Goal: Navigation & Orientation: Find specific page/section

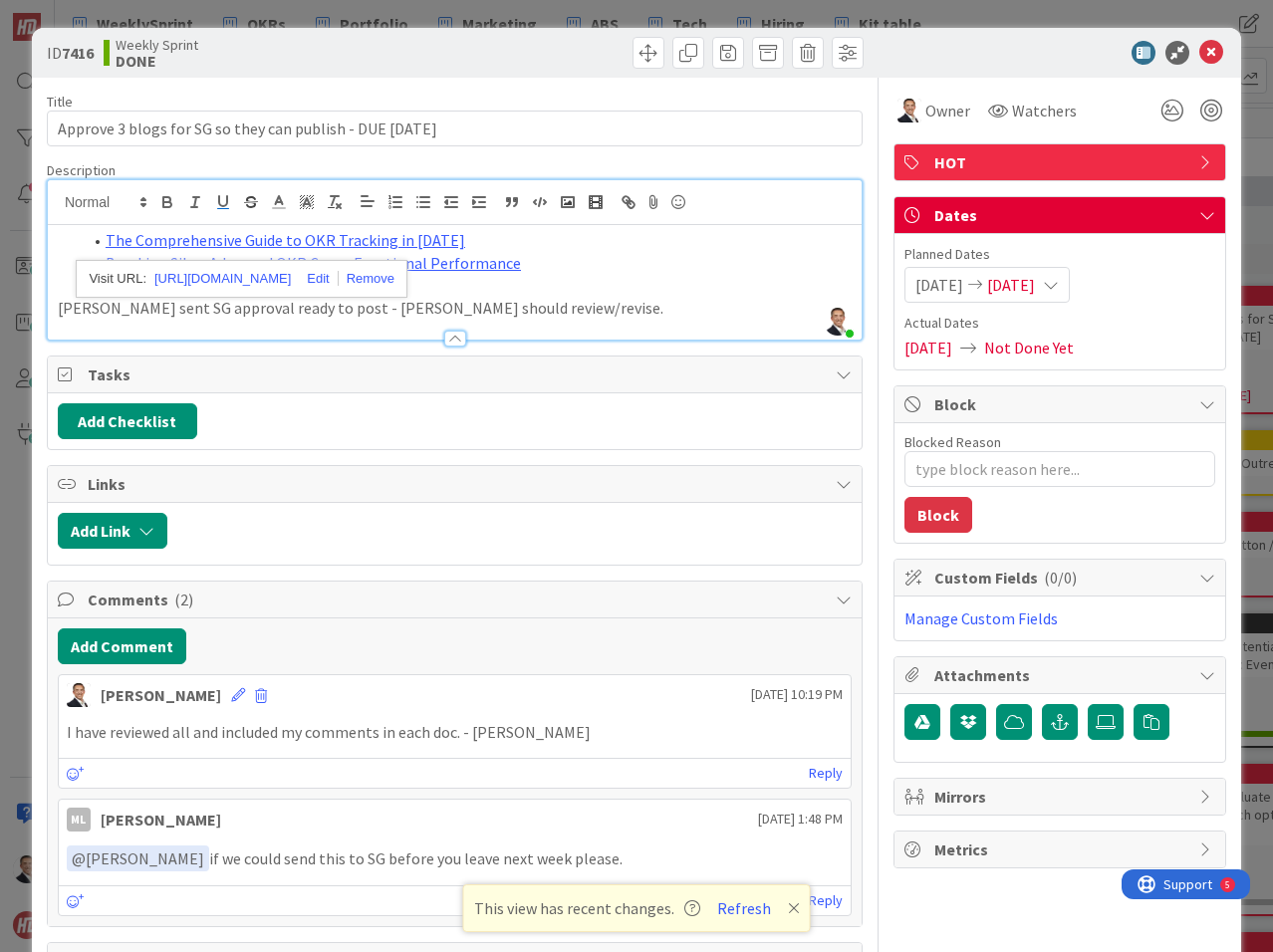
scroll to position [608, 0]
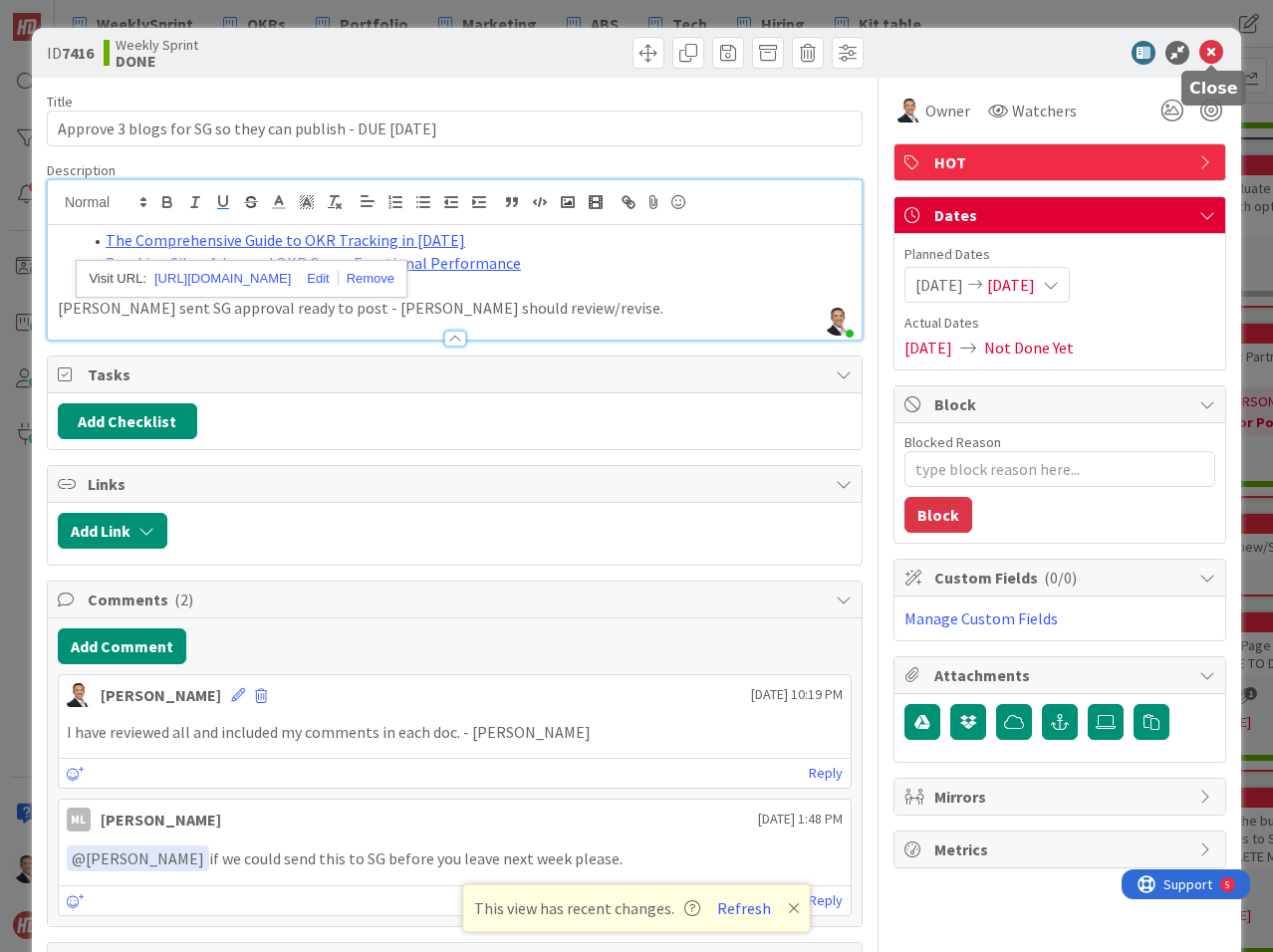
click at [1208, 54] on icon at bounding box center [1211, 53] width 24 height 24
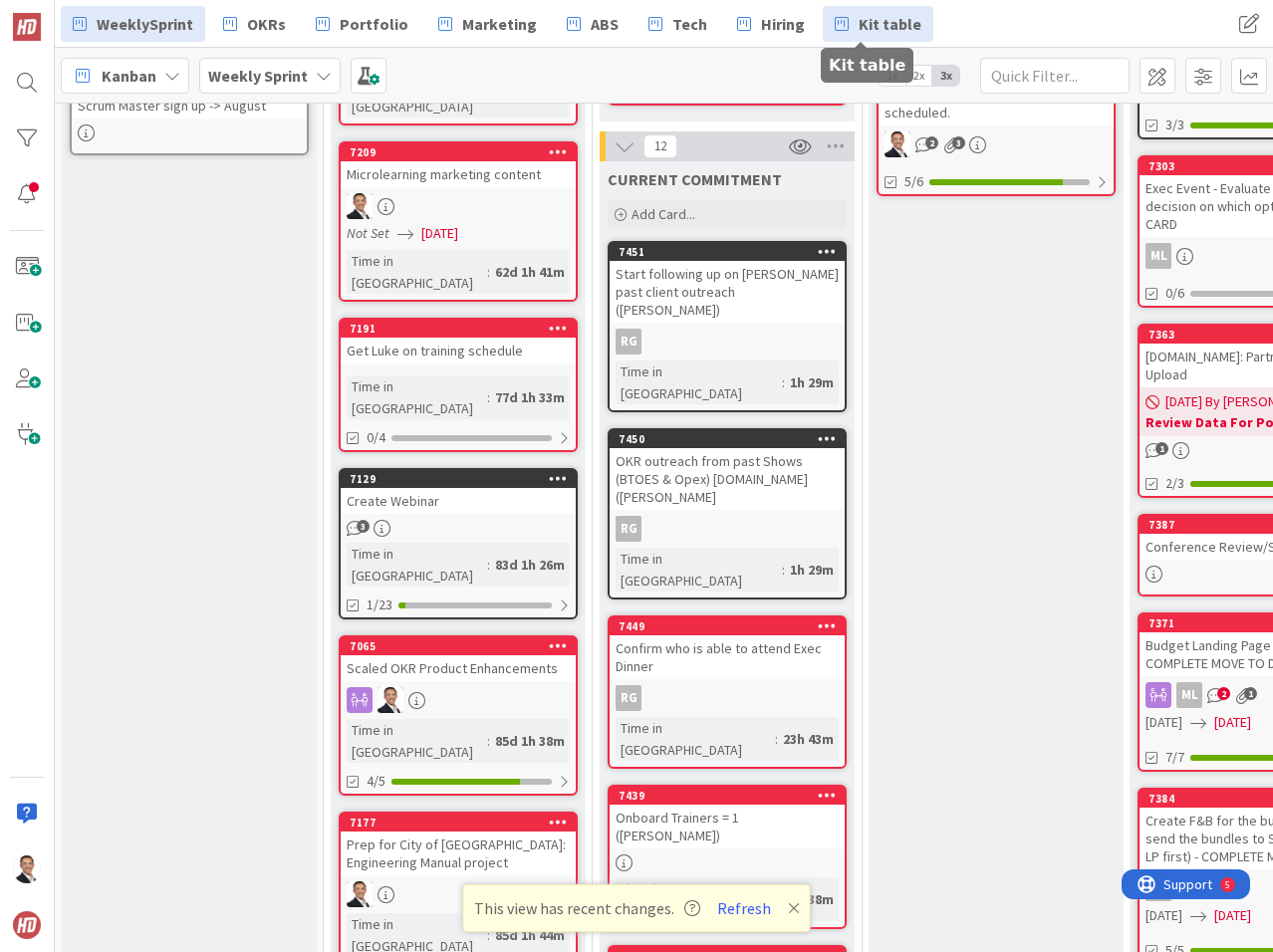
click at [835, 20] on link "Kit table" at bounding box center [877, 24] width 111 height 36
